Goal: Transaction & Acquisition: Purchase product/service

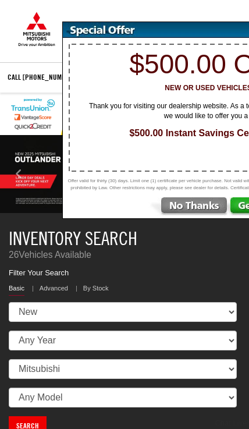
select select "Mitsubishi"
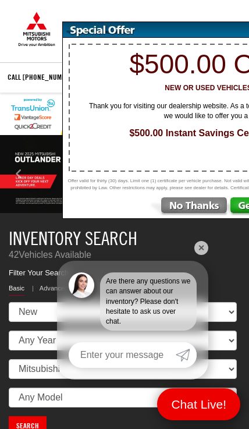
click at [182, 338] on div "Are there any questions we can answer about our inventory? Please don't hesitat…" at bounding box center [132, 320] width 151 height 119
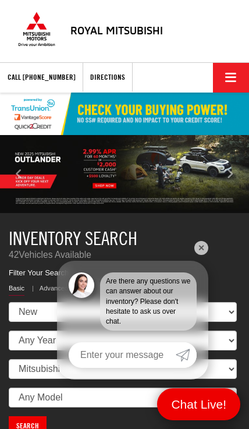
click at [202, 252] on link "✕" at bounding box center [202, 248] width 14 height 14
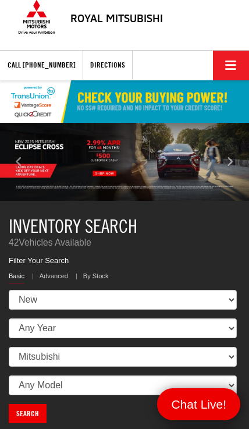
scroll to position [44, 0]
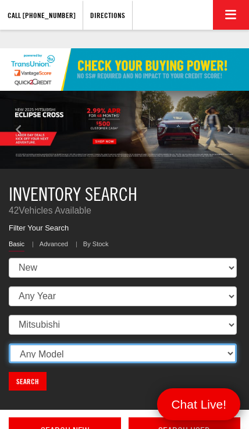
click at [176, 352] on select "Any Model Eclipse Cross Outlander Outlander PHEV Outlander Sport" at bounding box center [123, 354] width 228 height 20
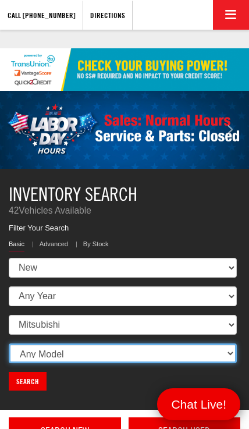
select select "Outlander"
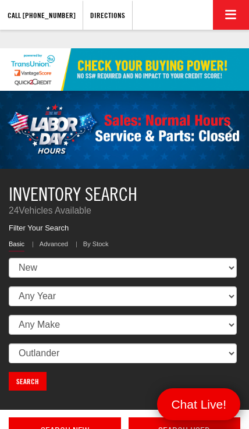
click at [24, 374] on link "Search" at bounding box center [28, 381] width 38 height 19
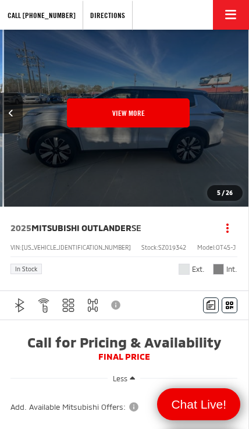
scroll to position [0, 1255]
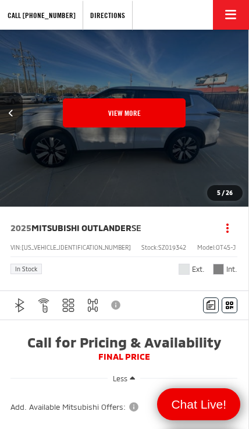
click at [156, 118] on button "View More" at bounding box center [124, 112] width 123 height 29
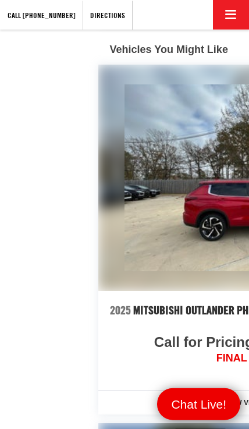
scroll to position [1235, 0]
